Goal: Find specific page/section: Find specific page/section

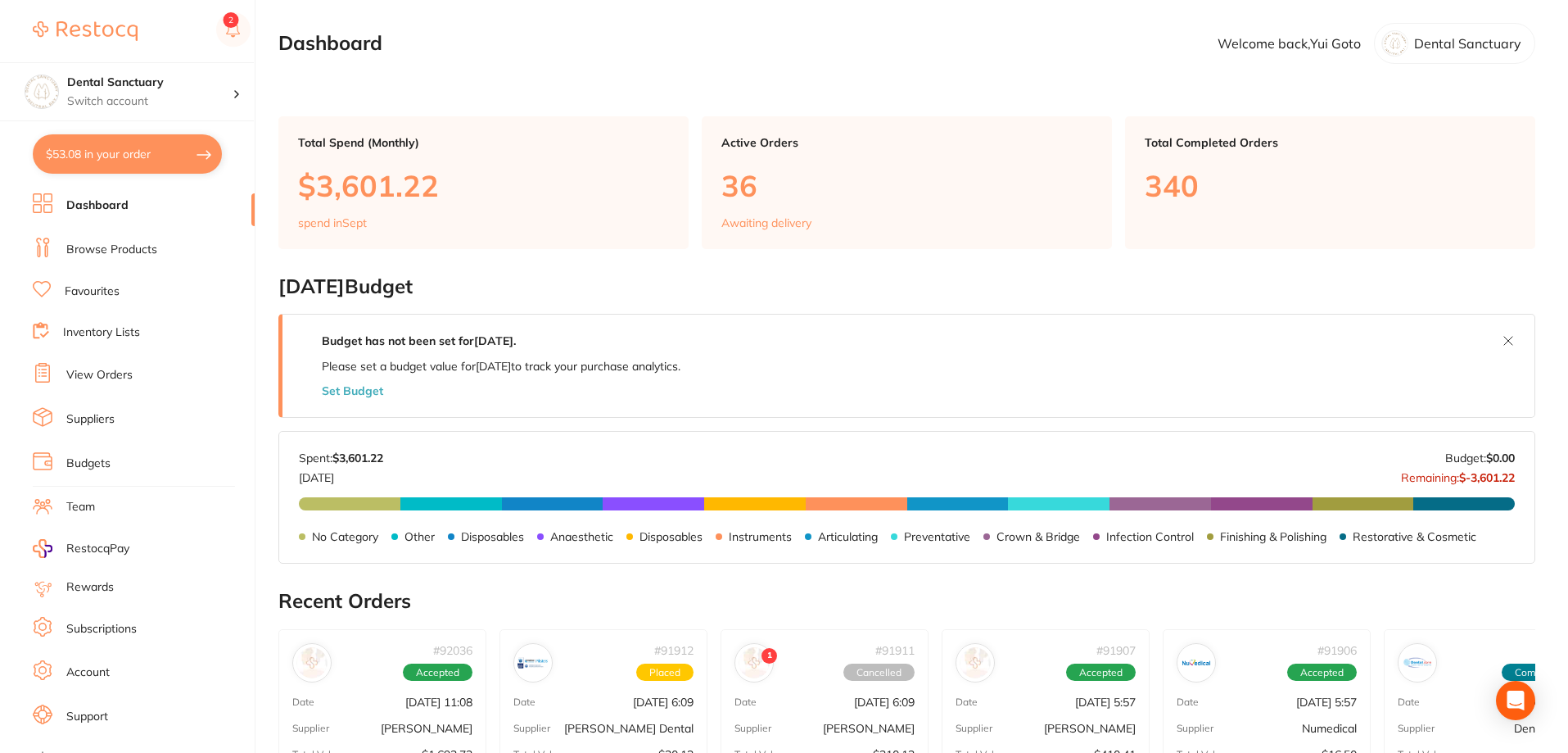
click at [90, 462] on link "Budgets" at bounding box center [89, 464] width 44 height 16
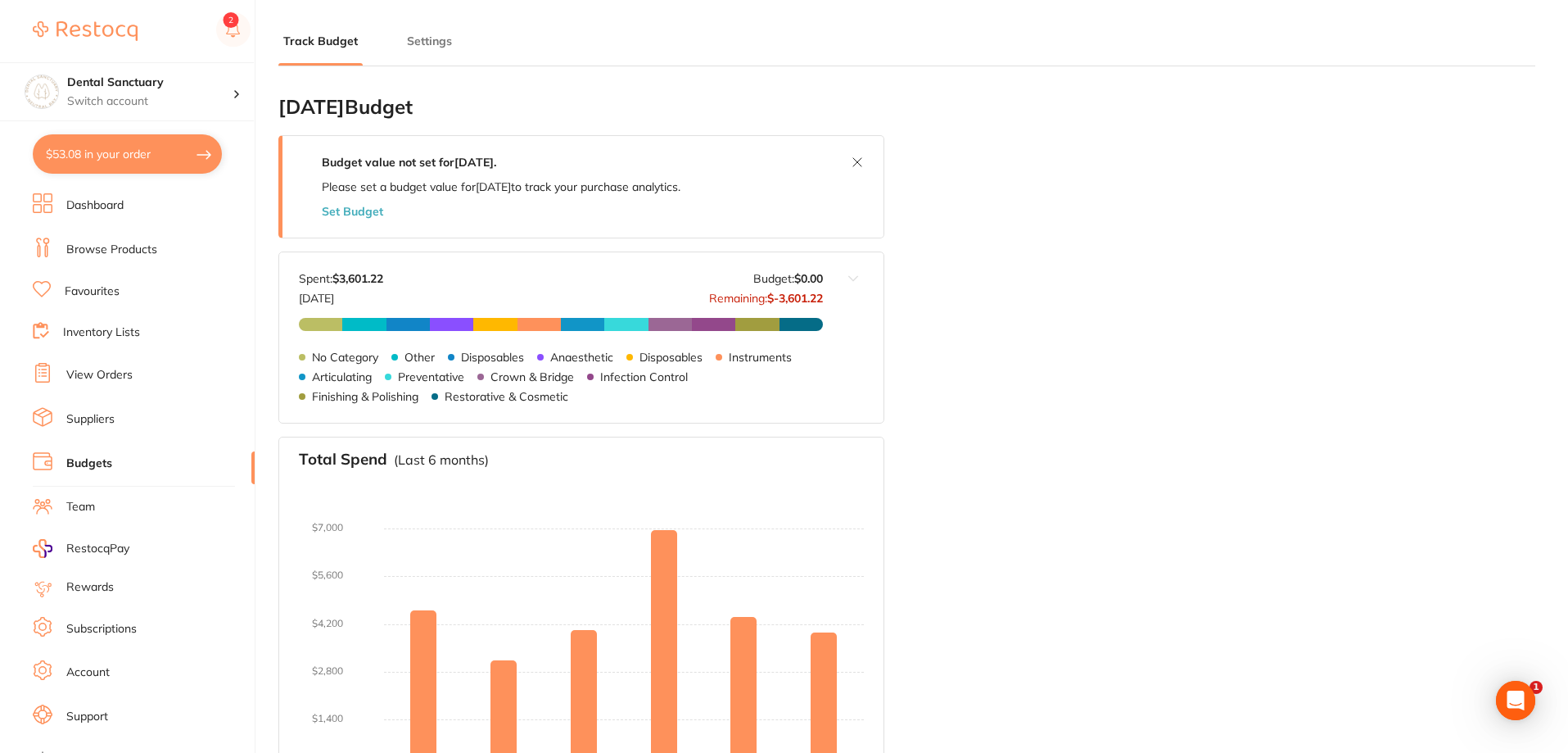
click at [91, 368] on link "View Orders" at bounding box center [99, 375] width 66 height 16
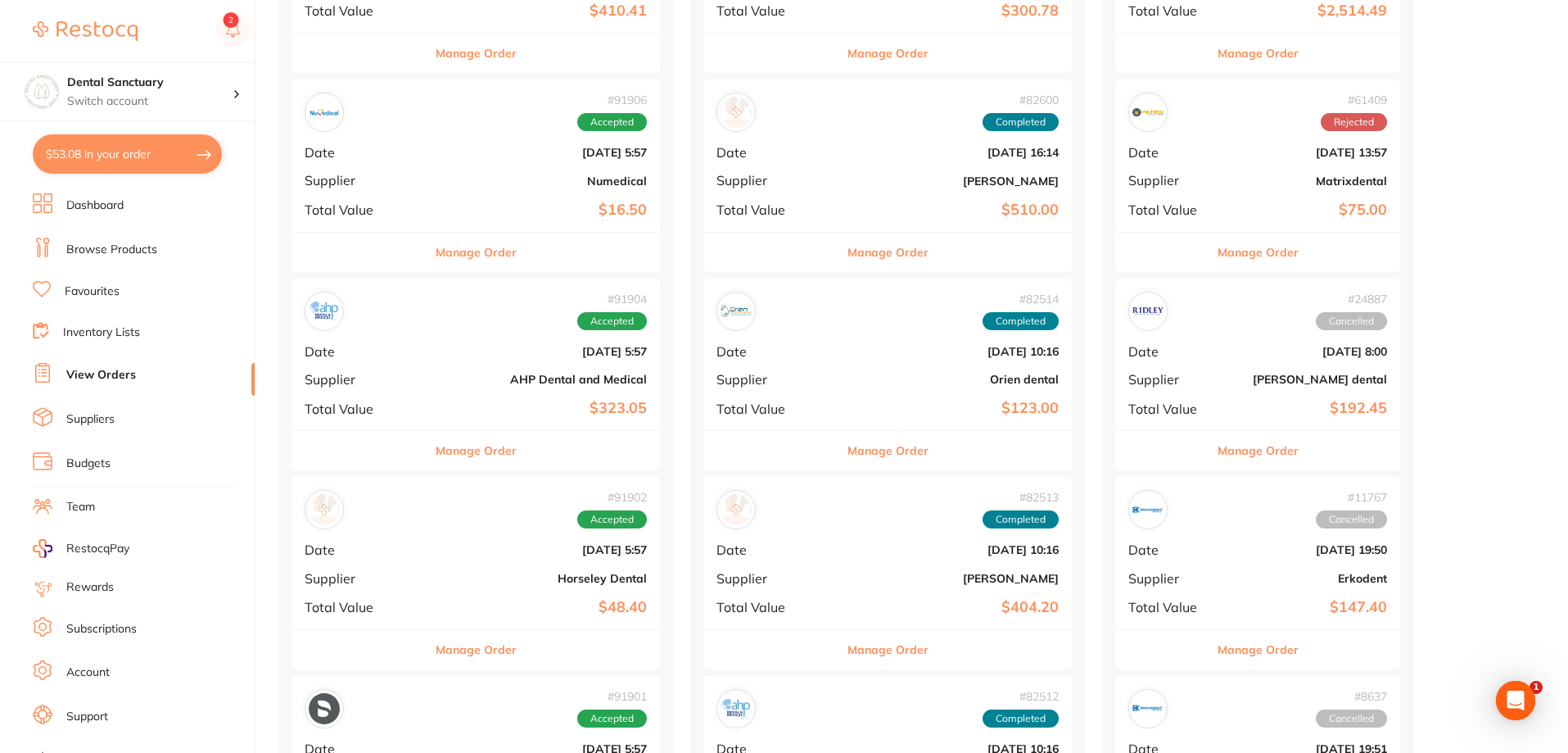
scroll to position [820, 0]
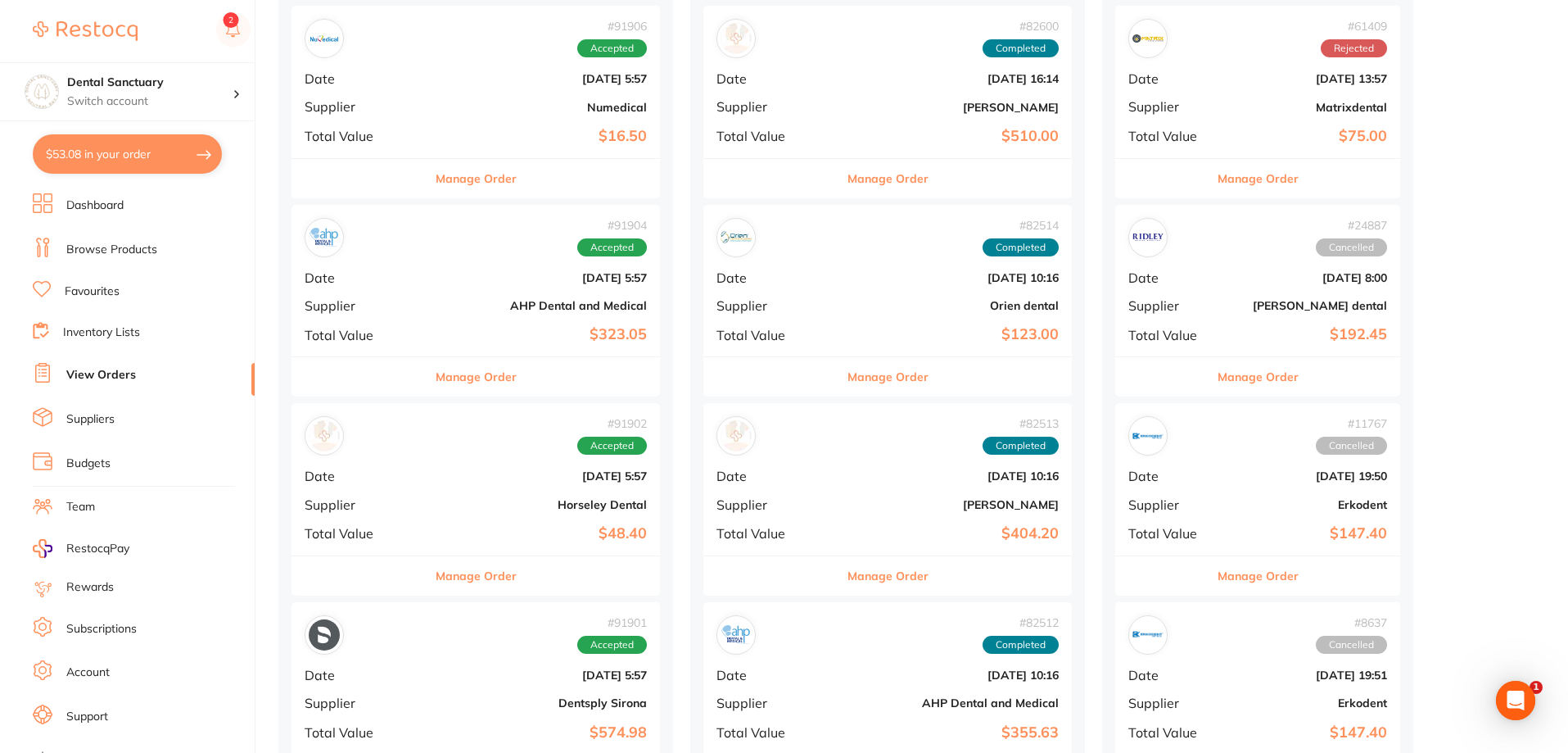
click at [459, 530] on b "$48.40" at bounding box center [537, 533] width 220 height 17
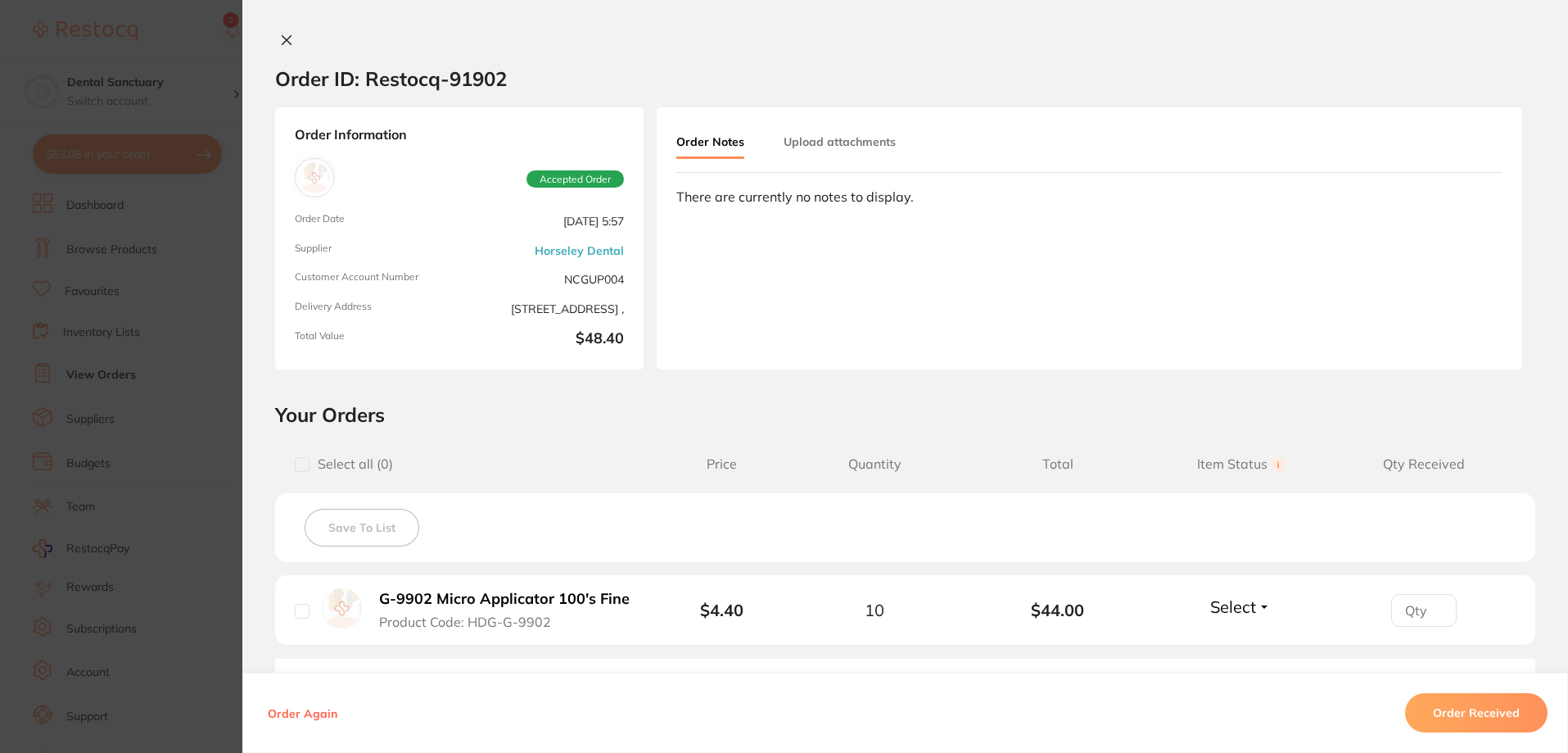
click at [280, 38] on icon at bounding box center [286, 40] width 13 height 13
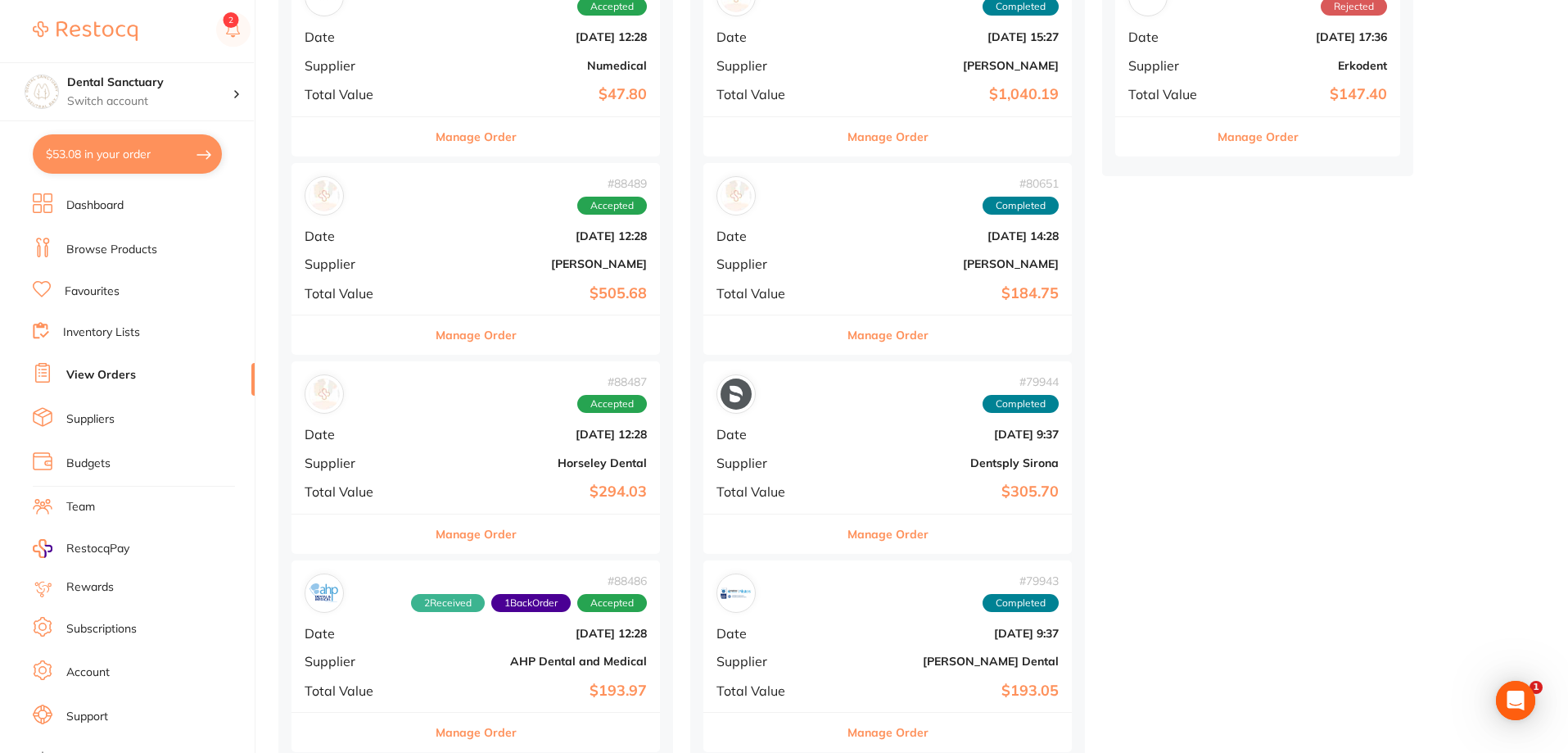
scroll to position [2785, 0]
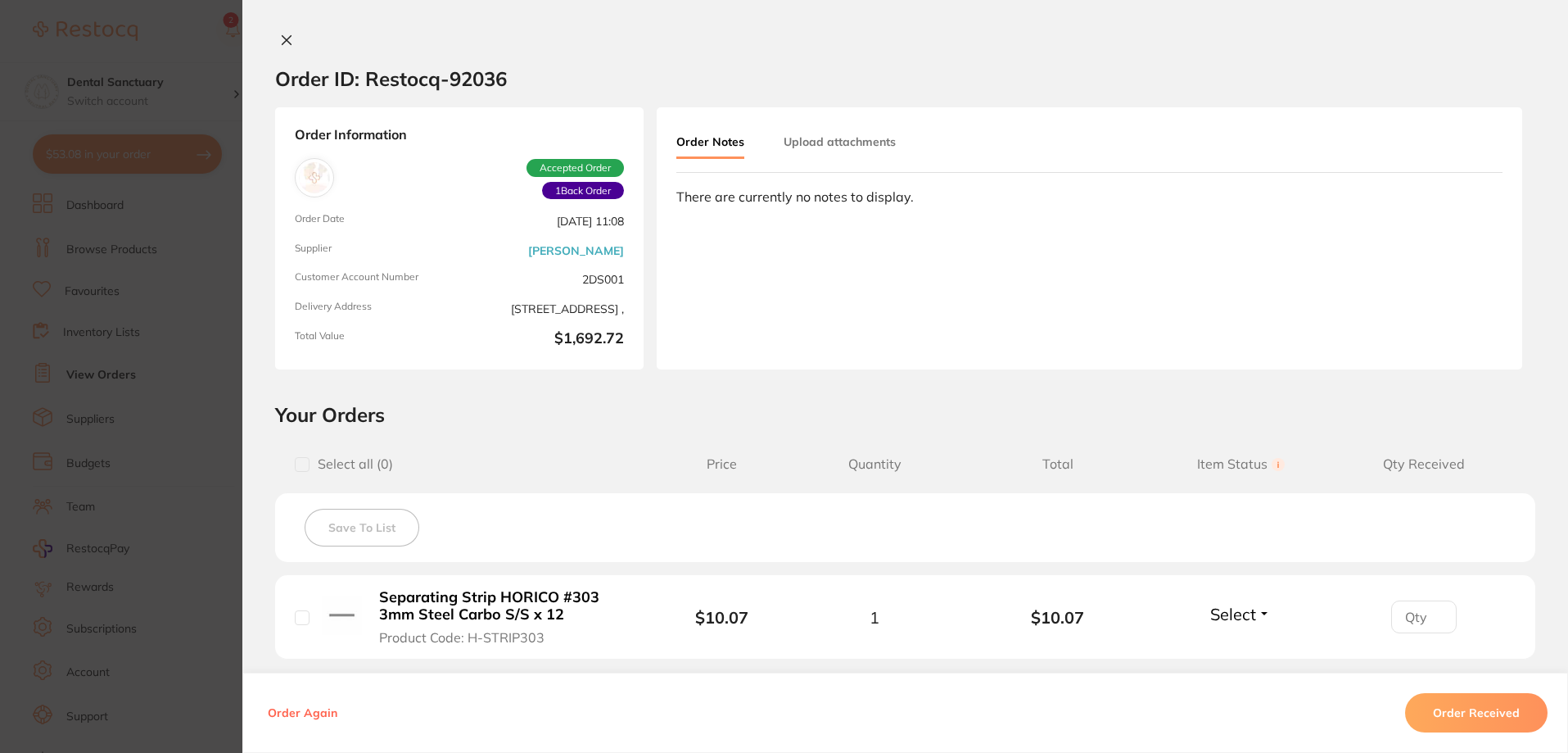
scroll to position [491, 0]
